Goal: Task Accomplishment & Management: Use online tool/utility

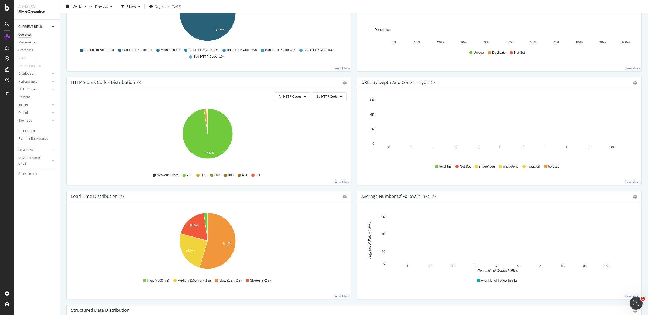
scroll to position [61, 0]
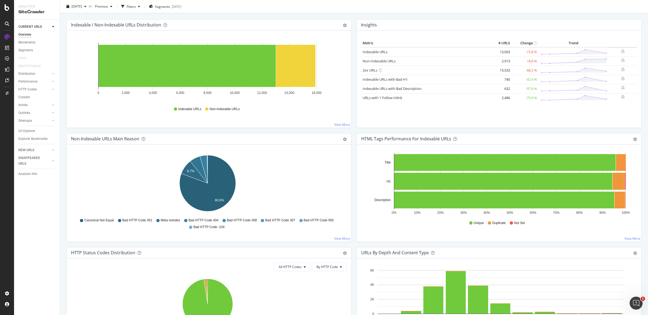
click at [27, 70] on div "Distribution" at bounding box center [38, 74] width 41 height 8
click at [26, 74] on div "Distribution" at bounding box center [26, 74] width 17 height 6
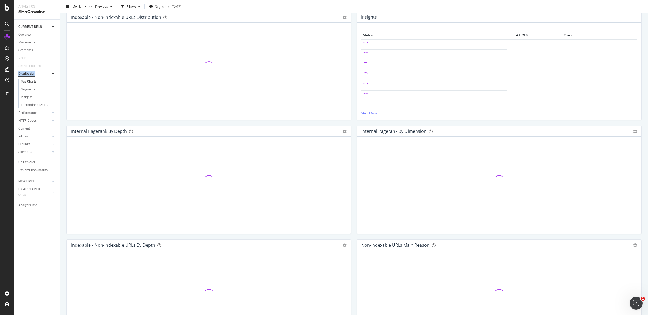
scroll to position [61, 0]
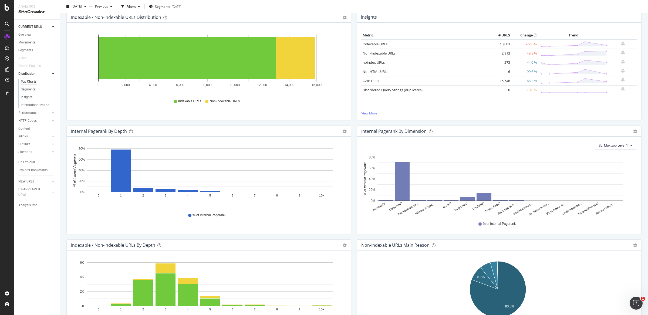
click at [351, 124] on div "Indexable / Non-Indexable URLs Distribution Bar Bar (by Percentage) Table Expor…" at bounding box center [209, 69] width 290 height 114
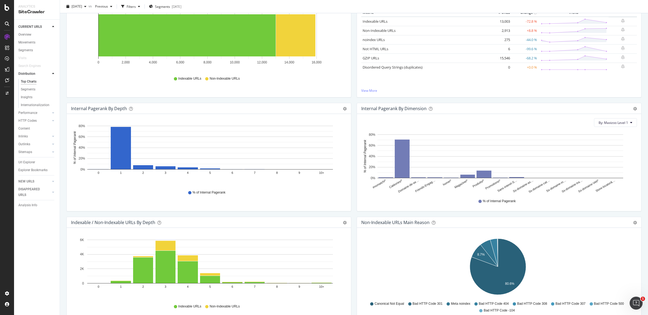
scroll to position [93, 0]
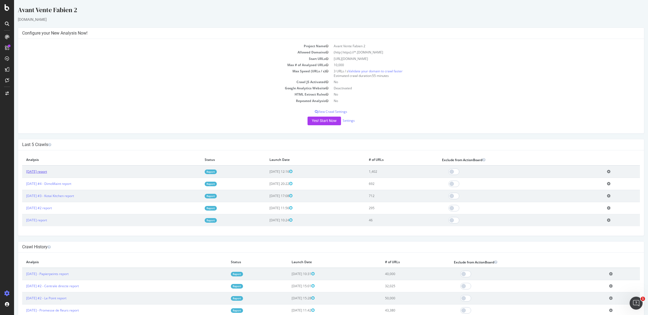
click at [40, 171] on link "2025 Sep. 29th report" at bounding box center [36, 171] width 21 height 5
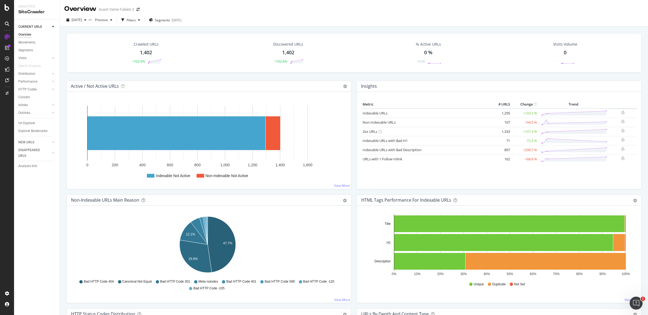
click at [193, 115] on rect "A chart." at bounding box center [197, 133] width 221 height 55
click at [192, 129] on rect "A chart." at bounding box center [176, 133] width 178 height 34
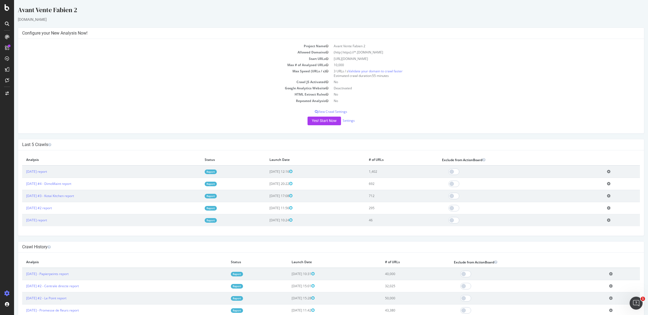
click at [607, 172] on icon at bounding box center [609, 171] width 4 height 4
click at [572, 180] on link "Add name" at bounding box center [588, 179] width 43 height 7
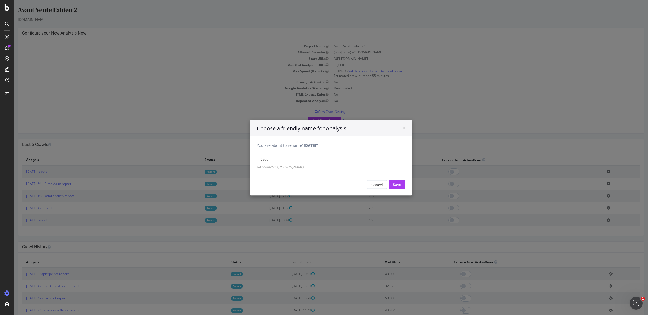
type input "Dodo"
click at [388, 180] on input "Save" at bounding box center [396, 184] width 17 height 9
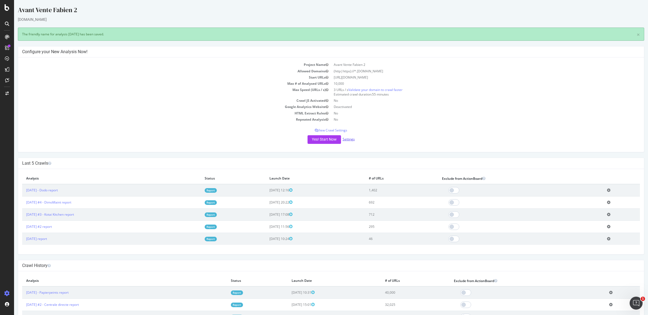
drag, startPoint x: 406, startPoint y: 178, endPoint x: 350, endPoint y: 138, distance: 68.9
click at [350, 138] on link "Settings" at bounding box center [348, 139] width 12 height 5
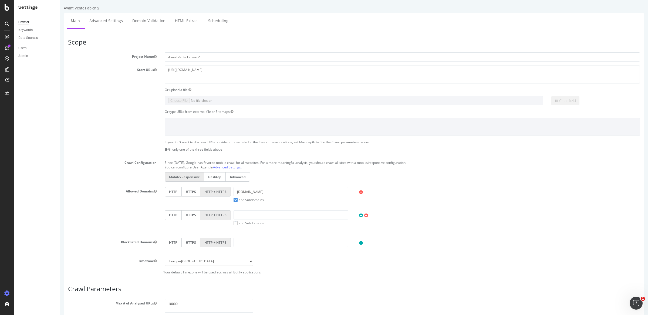
drag, startPoint x: 202, startPoint y: 74, endPoint x: 126, endPoint y: 73, distance: 76.7
click at [126, 74] on div "Start URLs https://www.dodo.fr" at bounding box center [354, 75] width 580 height 18
paste textarea "[URL][DOMAIN_NAME]"
drag, startPoint x: 204, startPoint y: 79, endPoint x: 108, endPoint y: 37, distance: 104.8
click at [108, 37] on div "Scope Project Name Avant Vente Fabien 2 Start URLs https://www.dodo.fr Or uploa…" at bounding box center [354, 231] width 580 height 404
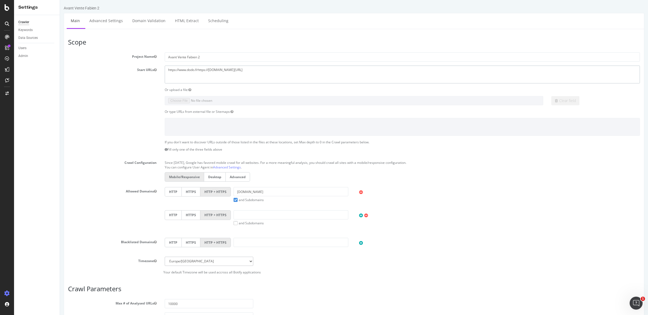
paste textarea
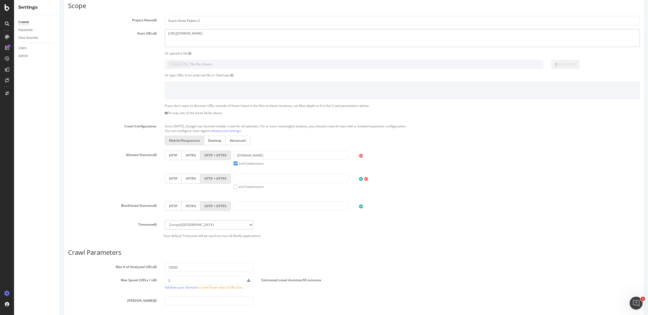
scroll to position [40, 0]
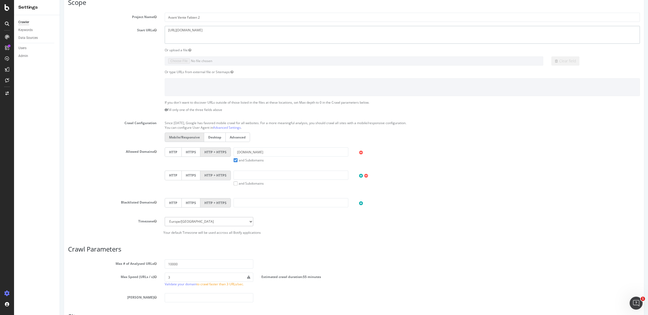
type textarea "https://www.deskare.io"
drag, startPoint x: 258, startPoint y: 152, endPoint x: 193, endPoint y: 152, distance: 65.3
click at [193, 152] on div "HTTP HTTPS HTTP + HTTPS dodo.fr and Subdomains User Agent: Mobile Desktop This …" at bounding box center [402, 154] width 480 height 15
paste input "[URL][DOMAIN_NAME]"
drag, startPoint x: 256, startPoint y: 153, endPoint x: 221, endPoint y: 153, distance: 35.1
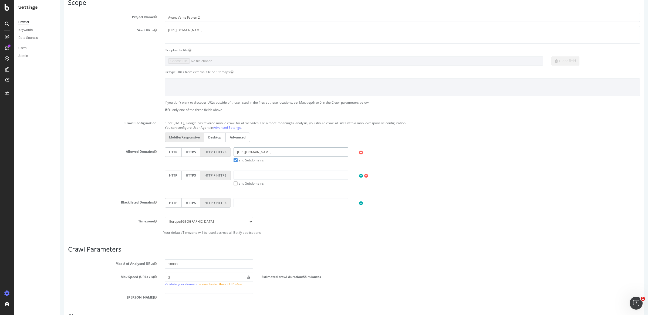
click at [221, 153] on div "HTTP HTTPS HTTP + HTTPS https://www.deskare.io and Subdomains User Agent: Mobil…" at bounding box center [402, 154] width 480 height 15
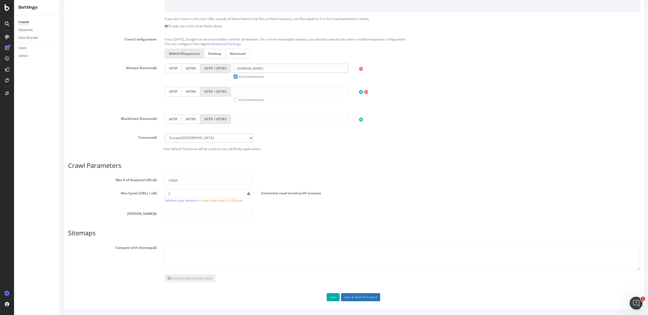
type input "deskare.io"
click at [349, 297] on input "Save & Back to Project" at bounding box center [360, 297] width 39 height 8
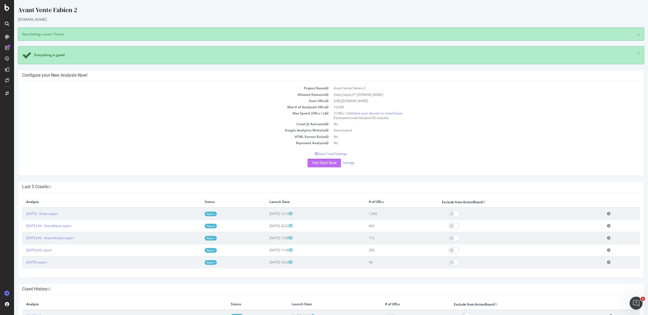
click at [328, 162] on button "Yes! Start Now" at bounding box center [323, 163] width 33 height 9
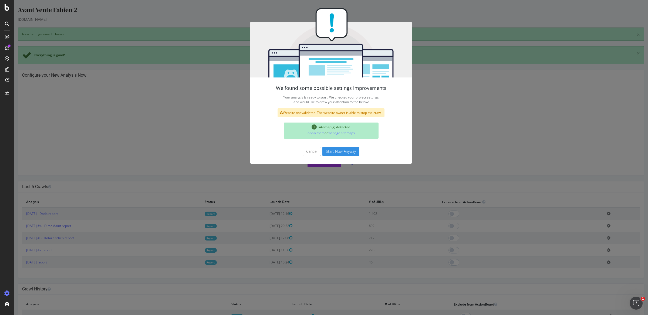
click at [337, 150] on button "Start Now Anyway" at bounding box center [340, 151] width 37 height 9
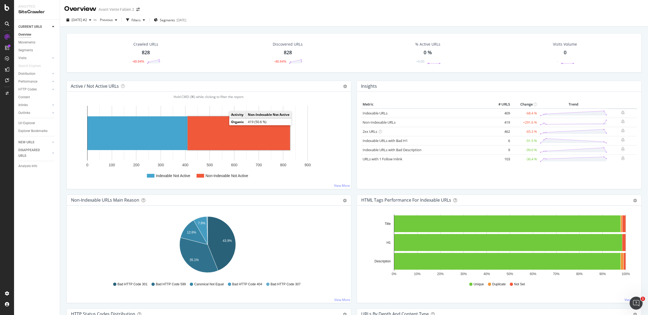
click at [213, 129] on rect "A chart." at bounding box center [239, 133] width 102 height 34
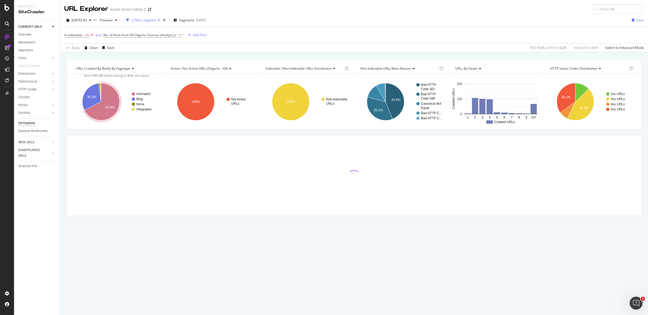
click at [93, 33] on icon at bounding box center [92, 34] width 5 height 5
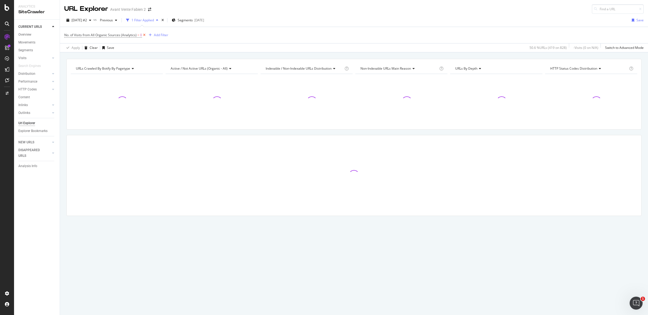
click at [144, 35] on icon at bounding box center [144, 34] width 5 height 5
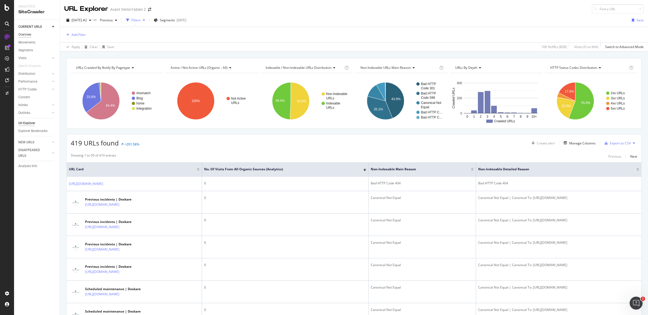
click at [28, 32] on div "Overview" at bounding box center [24, 35] width 13 height 6
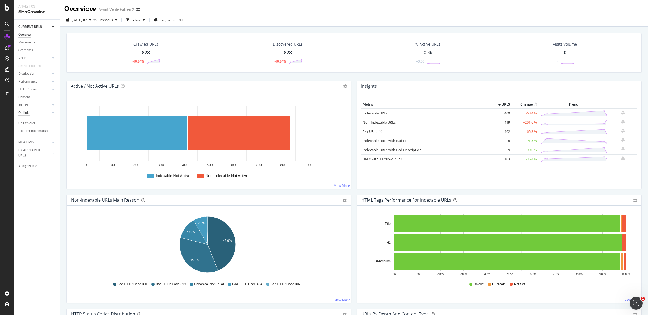
click at [18, 113] on div "Outlinks" at bounding box center [24, 113] width 12 height 6
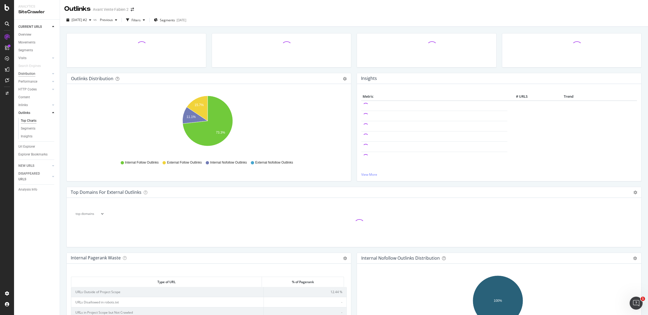
click at [26, 72] on div "Distribution" at bounding box center [26, 74] width 17 height 6
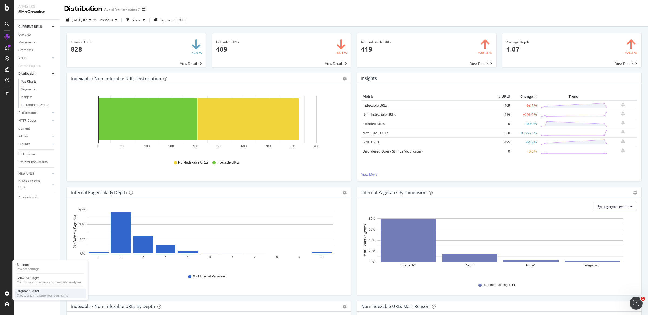
click at [23, 292] on div "Segment Editor" at bounding box center [42, 291] width 51 height 4
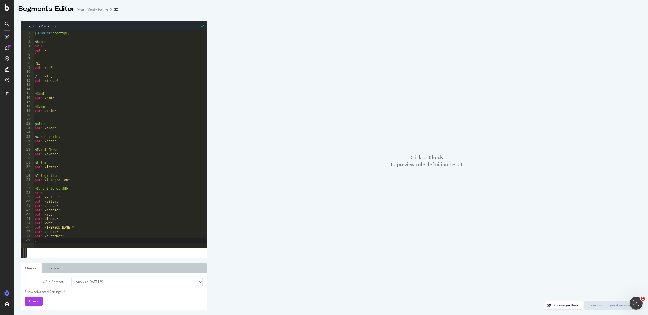
click at [54, 243] on div "[ segment : pagetype ] @ home or ( path / ) @ ES path /es* @ Industry path /ind…" at bounding box center [120, 143] width 173 height 225
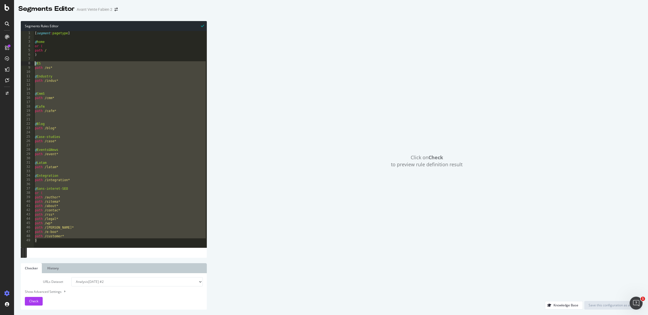
drag, startPoint x: 54, startPoint y: 243, endPoint x: 20, endPoint y: 65, distance: 181.8
click at [20, 65] on div "Segments Rules Editor ) 1 2 3 4 5 6 7 8 9 10 11 12 13 14 15 16 17 18 19 20 21 2…" at bounding box center [331, 165] width 634 height 299
type textarea "@ES path /es*"
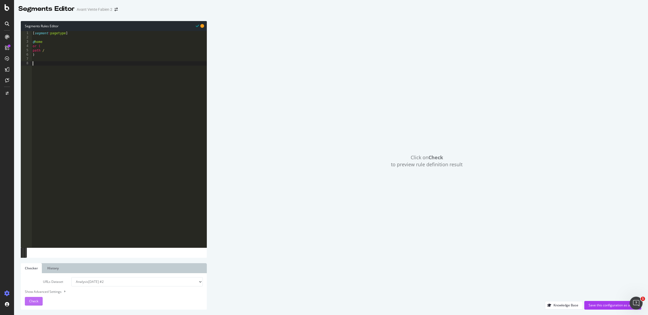
click at [40, 298] on button "Check" at bounding box center [34, 301] width 18 height 9
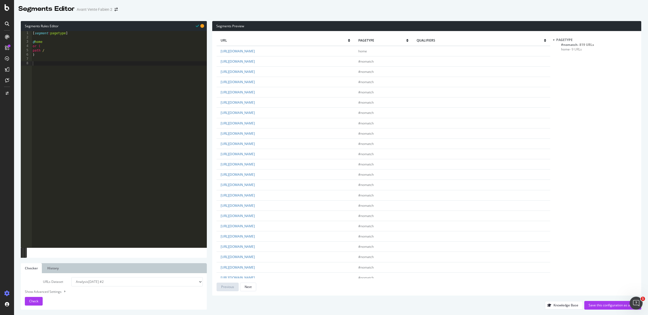
click at [143, 92] on div "[ segment : pagetype ] @ home or ( path / )" at bounding box center [119, 143] width 175 height 225
type textarea "@Solutions"
type textarea "path /solution*"
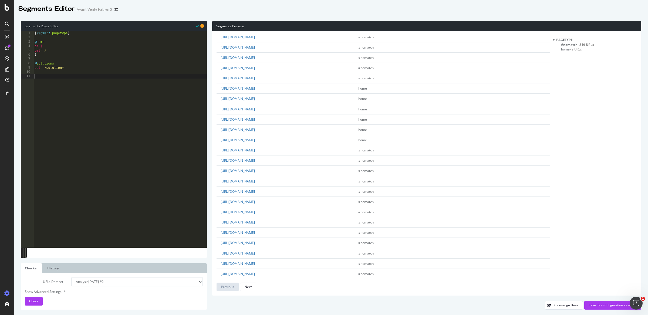
scroll to position [315, 0]
click at [38, 300] on span "Check" at bounding box center [33, 301] width 9 height 5
click at [566, 45] on span "#nomatch - 742 URLs" at bounding box center [577, 44] width 33 height 5
click at [113, 91] on div "[ segment : pagetype ] @ home or ( path / ) @ Solutions path /solution*" at bounding box center [119, 143] width 173 height 225
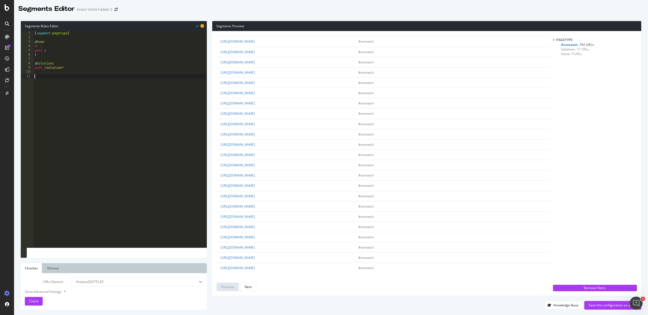
scroll to position [0, 0]
type textarea "@Lexique"
type textarea "path /lexi*"
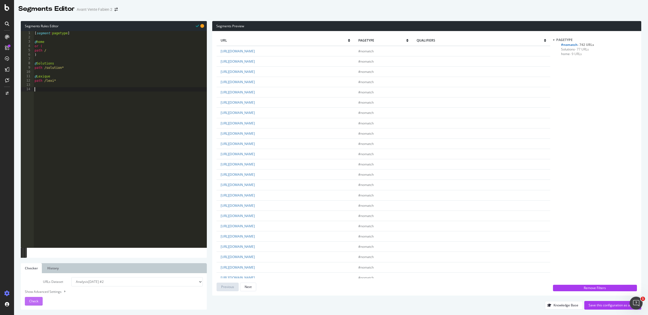
click at [35, 300] on span "Check" at bounding box center [33, 301] width 9 height 5
click at [565, 45] on span "#nomatch - 580 URLs" at bounding box center [577, 44] width 33 height 5
click at [569, 45] on span "#nomatch - 580 URLs" at bounding box center [577, 44] width 33 height 5
click at [67, 132] on div "[ segment : pagetype ] @ home or ( path / ) @ Solutions path /solution* @ Lexiq…" at bounding box center [119, 143] width 173 height 225
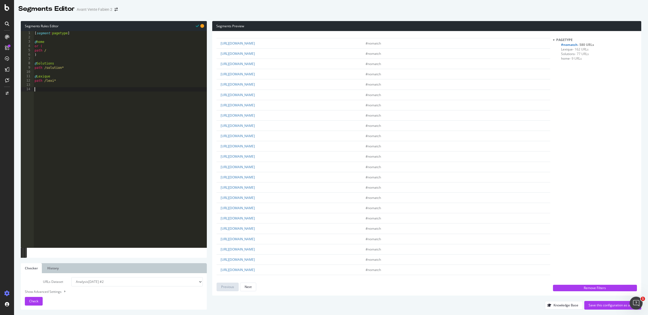
scroll to position [0, 0]
type textarea "@Client"
type textarea "path /client*"
click at [72, 101] on div "[ segment : pagetype ] @ home or ( path / ) @ Solutions path /solution* @ Lexiq…" at bounding box center [119, 143] width 173 height 225
click at [39, 302] on button "Check" at bounding box center [34, 301] width 18 height 9
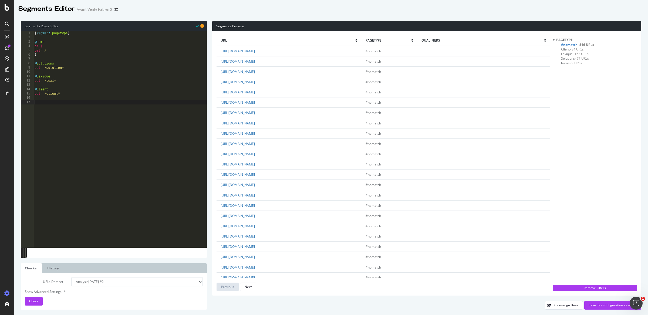
click at [576, 44] on span "#nomatch - 546 URLs" at bounding box center [577, 44] width 33 height 5
click at [106, 156] on div "[ segment : pagetype ] @ home or ( path / ) @ Solutions path /solution* @ Lexiq…" at bounding box center [119, 143] width 173 height 225
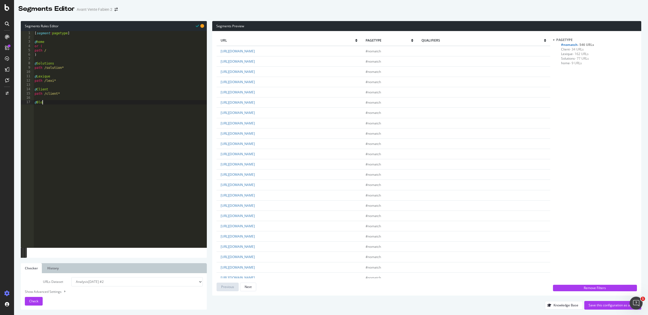
type textarea "@Blog"
type textarea "path /blog*"
click at [30, 300] on span "Check" at bounding box center [33, 301] width 9 height 5
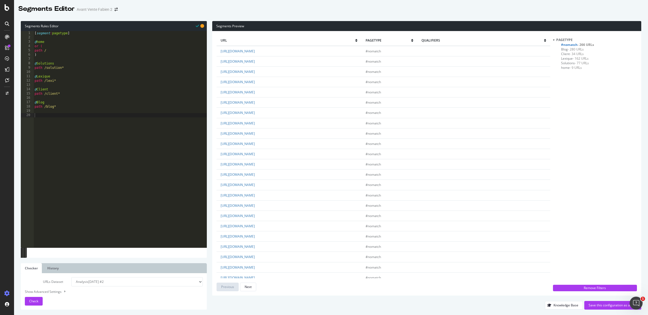
click at [566, 44] on span "#nomatch - 266 URLs" at bounding box center [577, 44] width 33 height 5
click at [243, 284] on button "Next" at bounding box center [248, 287] width 16 height 9
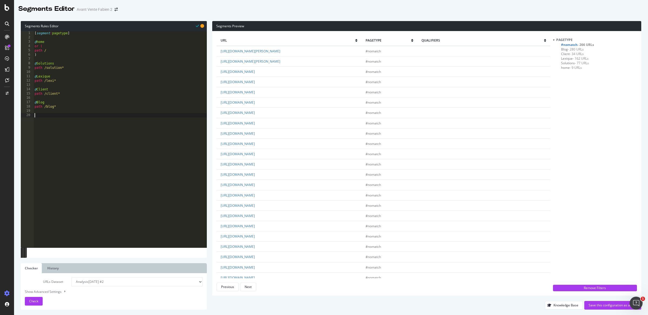
click at [102, 151] on div "[ segment : pagetype ] @ home or ( path / ) @ Solutions path /solution* @ Lexiq…" at bounding box center [119, 143] width 173 height 225
type textarea "@Guides"
type textarea "path /guide*"
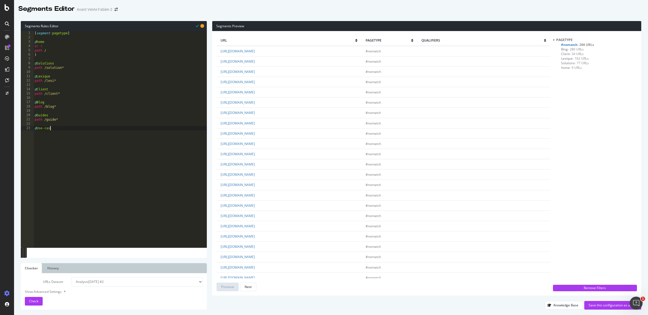
scroll to position [0, 1]
type textarea "@Use-case"
type textarea "path /use*"
click at [35, 303] on span "Check" at bounding box center [33, 301] width 9 height 5
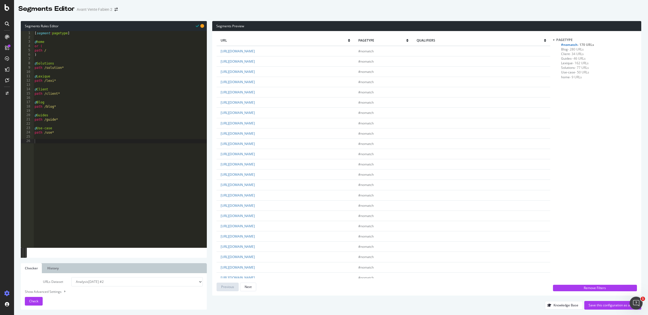
click at [65, 57] on div "[ segment : pagetype ] @ home or ( path / ) @ Solutions path /solution* @ Lexiq…" at bounding box center [119, 143] width 173 height 225
type textarea "@EN"
type textarea "host"
drag, startPoint x: 274, startPoint y: 206, endPoint x: 204, endPoint y: 204, distance: 70.0
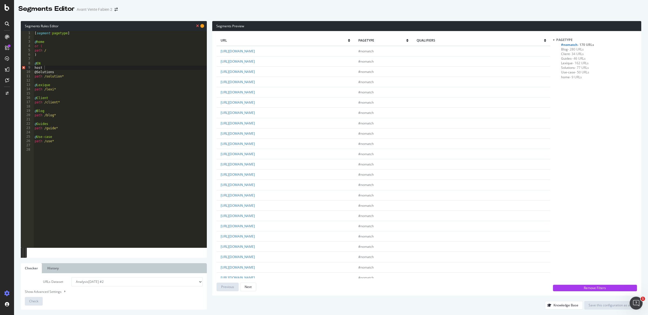
click at [204, 204] on div "Segments Rules Editor host 1 2 3 4 5 6 7 8 9 10 11 12 13 14 15 16 17 18 19 20 2…" at bounding box center [331, 165] width 634 height 299
click at [279, 205] on td "[URL][DOMAIN_NAME]" at bounding box center [285, 205] width 138 height 10
drag, startPoint x: 279, startPoint y: 206, endPoint x: 219, endPoint y: 205, distance: 59.9
click at [219, 205] on td "[URL][DOMAIN_NAME]" at bounding box center [285, 205] width 138 height 10
copy link "[URL][DOMAIN_NAME]"
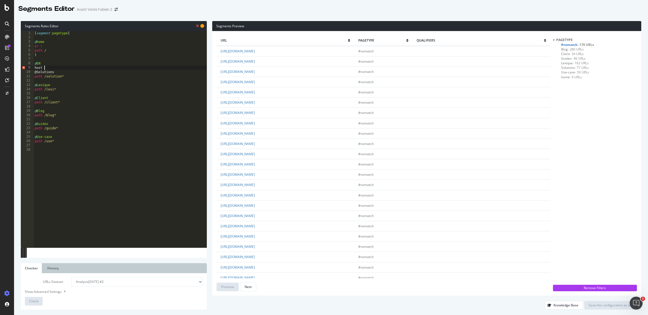
click at [60, 68] on div "[ segment : pagetype ] @ home or ( path / ) @ EN host @Solutions path /solution…" at bounding box center [119, 143] width 173 height 225
click at [48, 65] on div "[ segment : pagetype ] @ home or ( path / ) @ EN host @ Solutions path /solutio…" at bounding box center [119, 143] width 173 height 225
click at [50, 70] on div "[ segment : pagetype ] @ home or ( path / ) @ EN host @ Solutions path /solutio…" at bounding box center [119, 143] width 173 height 225
paste textarea "[URL][DOMAIN_NAME]"
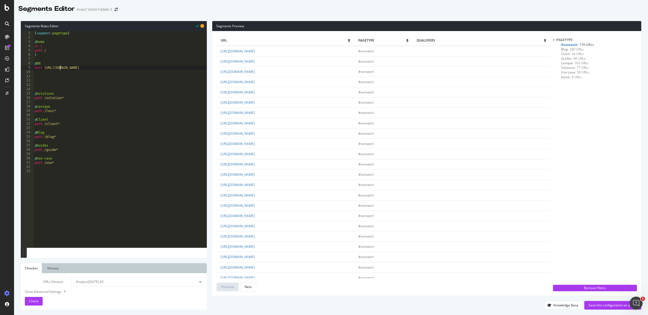
click at [61, 70] on div "[ segment : pagetype ] @ home or ( path / ) @ EN host [URL][DOMAIN_NAME] @ Solu…" at bounding box center [119, 143] width 173 height 225
click at [61, 70] on div "[ segment : pagetype ] @ home or ( path / ) @ EN host [DOMAIN_NAME][URL] @ Solu…" at bounding box center [119, 143] width 173 height 225
type textarea "host [DOMAIN_NAME][URL]"
click at [75, 76] on div "[ segment : pagetype ] @ home or ( path / ) @ EN host [DOMAIN_NAME][URL] @ Solu…" at bounding box center [119, 143] width 173 height 225
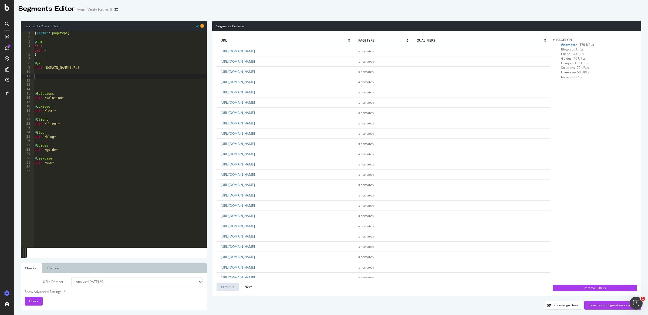
scroll to position [0, 0]
type textarea "@ES"
paste textarea "[URL][DOMAIN_NAME]"
drag, startPoint x: 64, startPoint y: 81, endPoint x: 45, endPoint y: 81, distance: 19.4
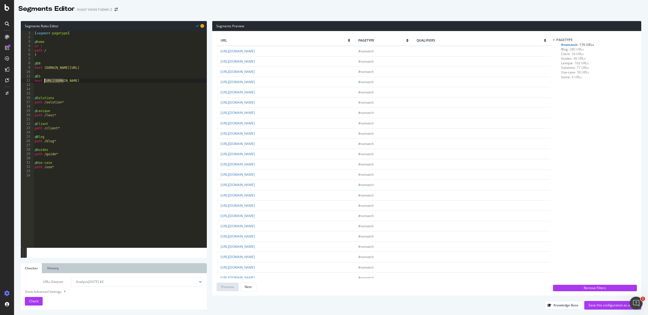
click at [45, 81] on div "[ segment : pagetype ] @ home or ( path / ) @ EN host [DOMAIN_NAME][URL] @ ES h…" at bounding box center [119, 143] width 173 height 225
type textarea "host [DOMAIN_NAME][URL]"
click at [67, 87] on div "[ segment : pagetype ] @ home or ( path / ) @ EN host [DOMAIN_NAME][URL] @ ES h…" at bounding box center [119, 143] width 173 height 225
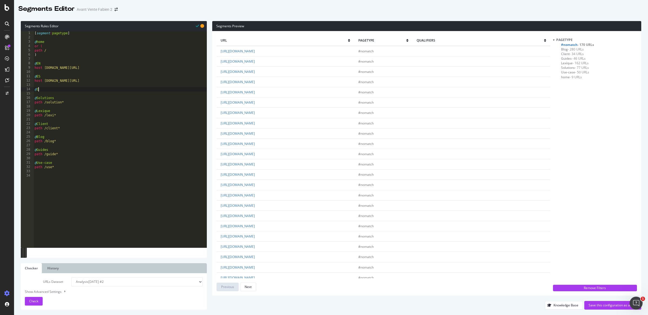
type textarea "@IT"
paste textarea "[URL][DOMAIN_NAME]"
click at [68, 96] on div "[ segment : pagetype ] @ home or ( path / ) @ EN host [DOMAIN_NAME][URL] @ ES h…" at bounding box center [119, 143] width 173 height 225
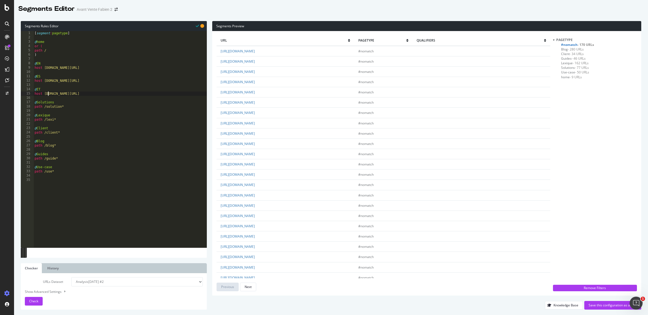
click at [85, 96] on div "[ segment : pagetype ] @ home or ( path / ) @ EN host [DOMAIN_NAME][URL] @ ES h…" at bounding box center [119, 143] width 173 height 225
type textarea "host [DOMAIN_NAME][URL]"
type textarea "@"
click at [71, 100] on div "[ segment : pagetype ] @ home or ( path / ) @ EN host [DOMAIN_NAME][URL] @ ES h…" at bounding box center [119, 143] width 173 height 225
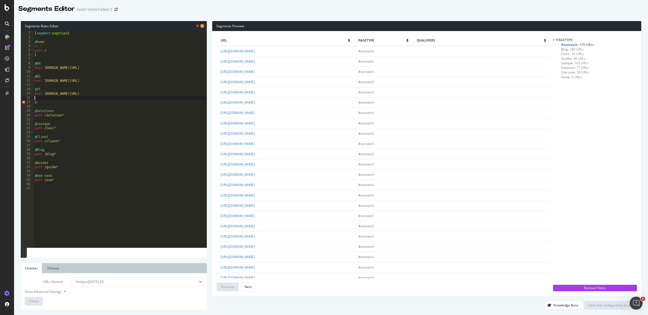
click at [66, 102] on div "[ segment : pagetype ] @ home or ( path / ) @ EN host [DOMAIN_NAME][URL] @ ES h…" at bounding box center [119, 143] width 173 height 225
type textarea "@"
click at [61, 101] on div "[ segment : pagetype ] @ home or ( path / ) @ EN host [DOMAIN_NAME][URL] @ ES h…" at bounding box center [119, 143] width 173 height 225
type textarea "@PT"
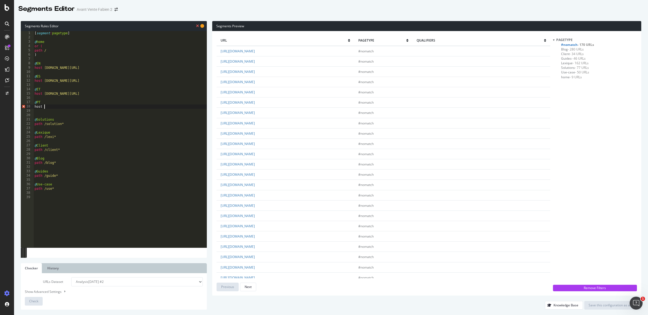
paste textarea "[URL][DOMAIN_NAME]"
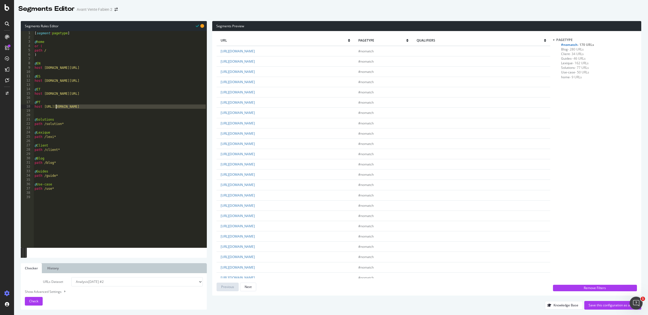
drag, startPoint x: 64, startPoint y: 109, endPoint x: 56, endPoint y: 108, distance: 7.6
click at [56, 108] on div "[ segment : pagetype ] @ home or ( path / ) @ EN host [DOMAIN_NAME][URL] @ ES h…" at bounding box center [119, 143] width 173 height 225
click at [62, 108] on div "[ segment : pagetype ] @ home or ( path / ) @ EN host [DOMAIN_NAME][URL] @ ES h…" at bounding box center [119, 143] width 173 height 225
drag, startPoint x: 63, startPoint y: 108, endPoint x: 46, endPoint y: 108, distance: 17.8
click at [46, 108] on div "[ segment : pagetype ] @ home or ( path / ) @ EN host [DOMAIN_NAME][URL] @ ES h…" at bounding box center [119, 143] width 173 height 225
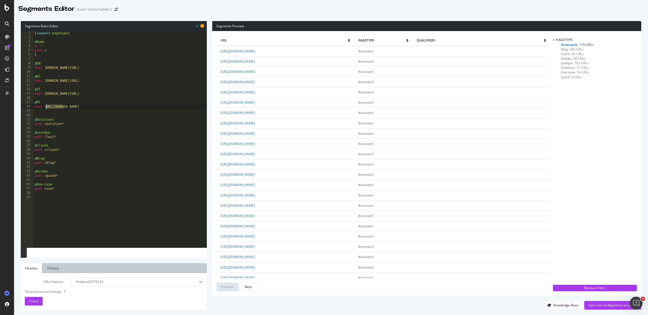
scroll to position [0, 1]
click at [46, 107] on div "[ segment : pagetype ] @ home or ( path / ) @ EN host [DOMAIN_NAME][URL] @ ES h…" at bounding box center [119, 143] width 173 height 225
type textarea "host [DOMAIN_NAME][URL]"
click at [50, 115] on div "[ segment : pagetype ] @ home or ( path / ) @ EN host [DOMAIN_NAME][URL] @ ES h…" at bounding box center [119, 143] width 173 height 225
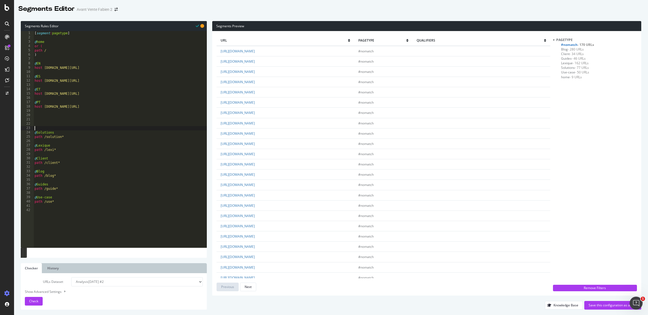
click at [49, 116] on div "[ segment : pagetype ] @ home or ( path / ) @ EN host [DOMAIN_NAME][URL] @ ES h…" at bounding box center [119, 143] width 173 height 225
type textarea "@APP"
type textarea "p"
paste textarea "[URL][DOMAIN_NAME]"
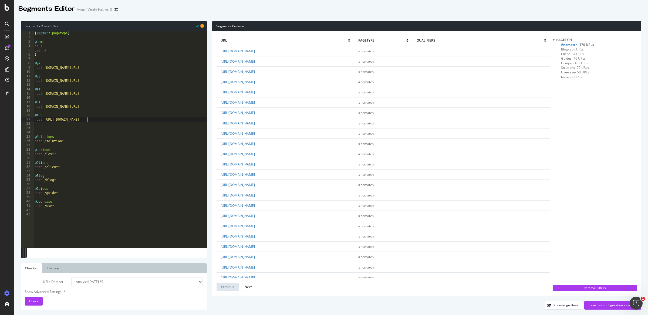
click at [64, 121] on div "[ segment : pagetype ] @ home or ( path / ) @ EN host [DOMAIN_NAME][URL] @ ES h…" at bounding box center [119, 143] width 173 height 225
click at [32, 303] on span "Check" at bounding box center [33, 301] width 9 height 5
click at [39, 301] on button "Check" at bounding box center [34, 301] width 18 height 9
click at [77, 121] on div "[ segment : pagetype ] @ home or ( path / ) @ EN host [DOMAIN_NAME][URL] @ ES h…" at bounding box center [119, 143] width 173 height 225
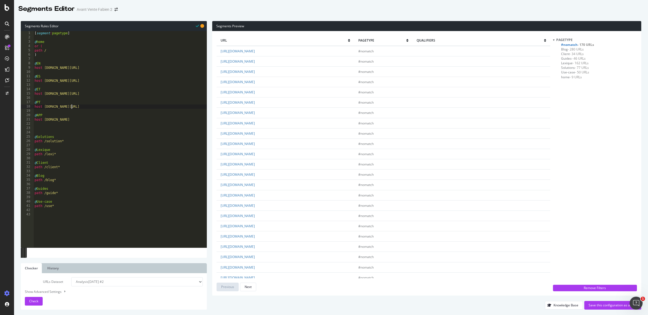
click at [74, 109] on div "[ segment : pagetype ] @ home or ( path / ) @ EN host [DOMAIN_NAME][URL] @ ES h…" at bounding box center [119, 143] width 173 height 225
click at [75, 90] on div "[ segment : pagetype ] @ home or ( path / ) @ EN host [DOMAIN_NAME][URL] @ ES h…" at bounding box center [119, 143] width 173 height 225
click at [74, 94] on div "[ segment : pagetype ] @ home or ( path / ) @ EN host [DOMAIN_NAME][URL] @ ES h…" at bounding box center [119, 143] width 173 height 225
click at [76, 82] on div "[ segment : pagetype ] @ home or ( path / ) @ EN host [DOMAIN_NAME][URL] @ ES h…" at bounding box center [119, 143] width 173 height 225
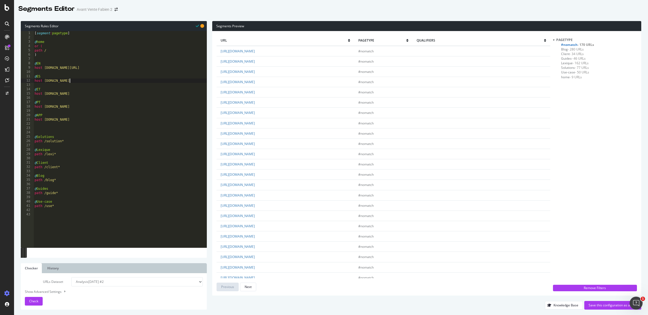
click at [86, 67] on div "[ segment : pagetype ] @ home or ( path / ) @ EN host [DOMAIN_NAME][URL] @ ES h…" at bounding box center [119, 143] width 173 height 225
click at [38, 297] on div "Check" at bounding box center [33, 301] width 9 height 8
click at [577, 44] on span "- 134 URLs" at bounding box center [585, 44] width 16 height 5
click at [573, 43] on span "#nomatch - 134 URLs" at bounding box center [577, 44] width 33 height 5
type textarea "host [DOMAIN_NAME]"
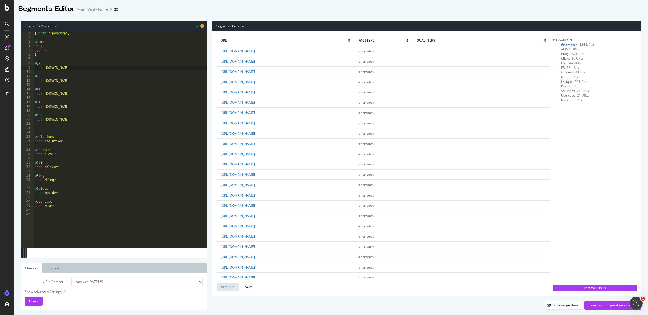
click at [79, 121] on div "[ segment : pagetype ] @ home or ( path / ) @ EN host [DOMAIN_NAME] @ ES host […" at bounding box center [119, 143] width 173 height 225
type textarea "@DE"
paste textarea "[URL][DOMAIN_NAME]"
drag, startPoint x: 64, startPoint y: 133, endPoint x: 45, endPoint y: 133, distance: 19.2
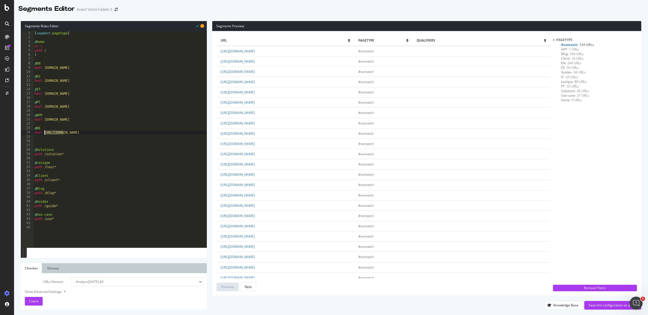
click at [45, 133] on div "[ segment : pagetype ] @ home or ( path / ) @ EN host [DOMAIN_NAME] @ ES host […" at bounding box center [119, 143] width 173 height 225
click at [83, 131] on div "[ segment : pagetype ] @ home or ( path / ) @ EN host [DOMAIN_NAME] @ ES host […" at bounding box center [119, 143] width 173 height 225
drag, startPoint x: 85, startPoint y: 119, endPoint x: 23, endPoint y: 116, distance: 61.9
click at [23, 116] on div "host [DOMAIN_NAME] 1 2 3 4 5 6 7 8 9 10 11 12 13 14 15 16 17 18 19 20 21 22 23 …" at bounding box center [114, 139] width 186 height 216
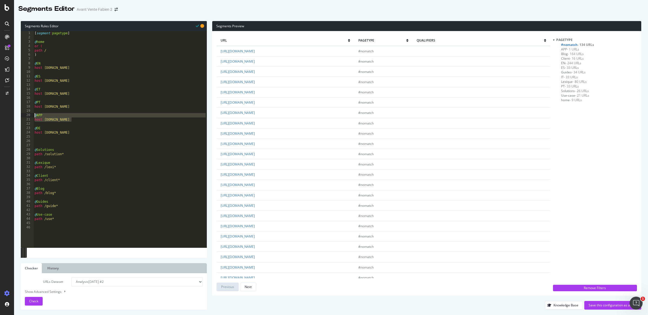
type textarea "@APP host [DOMAIN_NAME]"
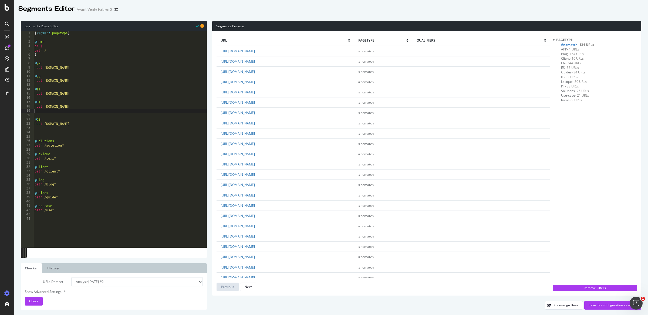
type textarea "host [DOMAIN_NAME]"
click at [40, 129] on div "[ segment : pagetype ] @ home or ( path / ) @ EN host [DOMAIN_NAME] @ ES host […" at bounding box center [119, 143] width 173 height 225
paste textarea "host [DOMAIN_NAME]"
type textarea "host [DOMAIN_NAME]"
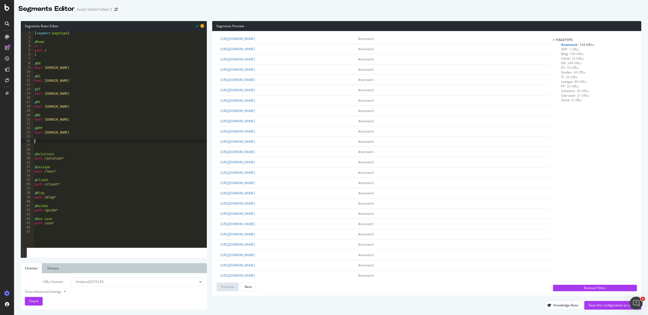
click at [52, 143] on div "[ segment : pagetype ] @ home or ( path / ) @ EN host [DOMAIN_NAME] @ ES host […" at bounding box center [119, 143] width 173 height 225
type textarea "@Status"
paste textarea "[DOMAIN_NAME]"
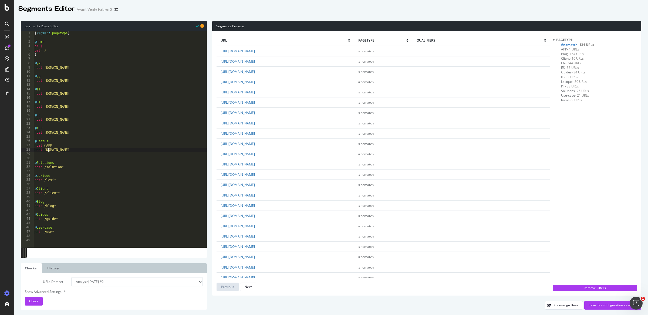
drag, startPoint x: 50, startPoint y: 151, endPoint x: 20, endPoint y: 149, distance: 30.3
click at [20, 149] on div "Segments Rules Editor host [DOMAIN_NAME] 1 2 3 4 5 6 7 8 9 10 11 12 13 14 15 16…" at bounding box center [331, 165] width 634 height 299
type textarea "host [DOMAIN_NAME]"
click at [39, 303] on button "Check" at bounding box center [34, 301] width 18 height 9
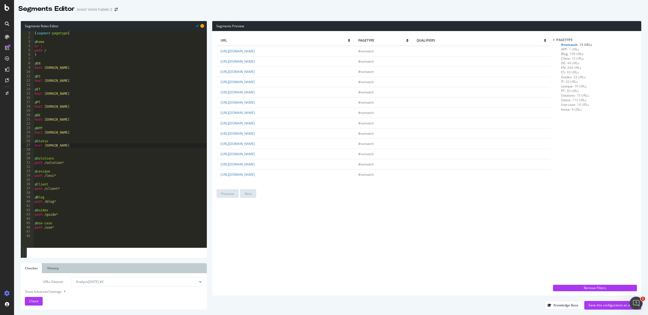
scroll to position [0, 0]
click at [82, 152] on div "[ segment : pagetype ] @ home or ( path / ) @ EN host [DOMAIN_NAME] @ ES host […" at bounding box center [119, 143] width 173 height 225
type textarea "@Content"
type textarea "host [DOMAIN_NAME]"
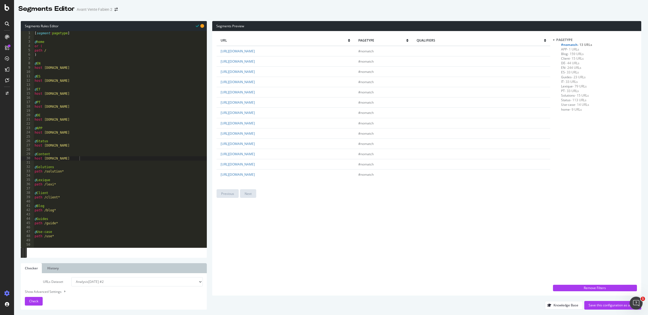
click at [38, 296] on div "URLs Dataset Analysis [DATE] #2 Analysis [DATE] Analysis [DATE] #4 Analysis [DA…" at bounding box center [114, 291] width 178 height 28
click at [38, 297] on div "Check" at bounding box center [33, 301] width 9 height 8
